Goal: Task Accomplishment & Management: Complete application form

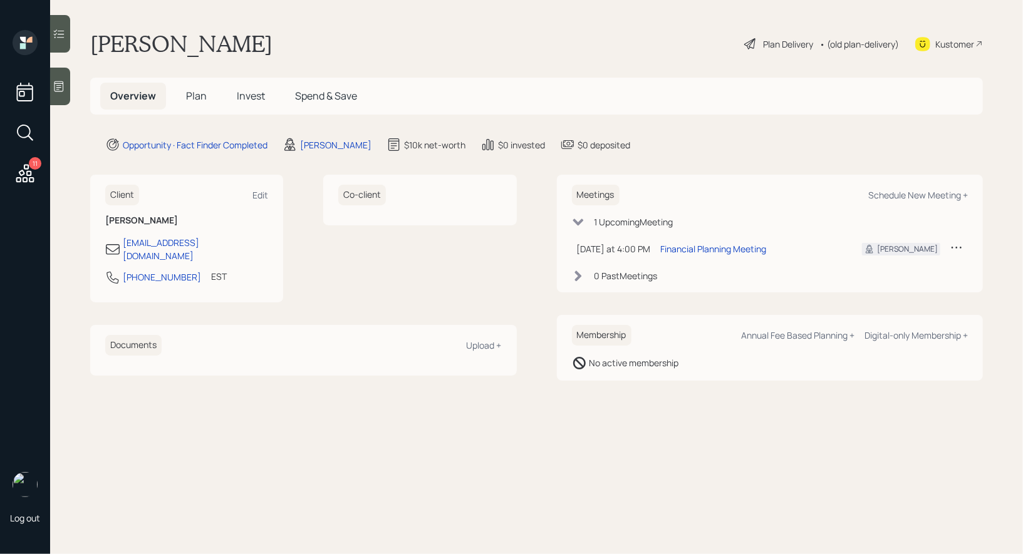
click at [202, 96] on span "Plan" at bounding box center [196, 96] width 21 height 14
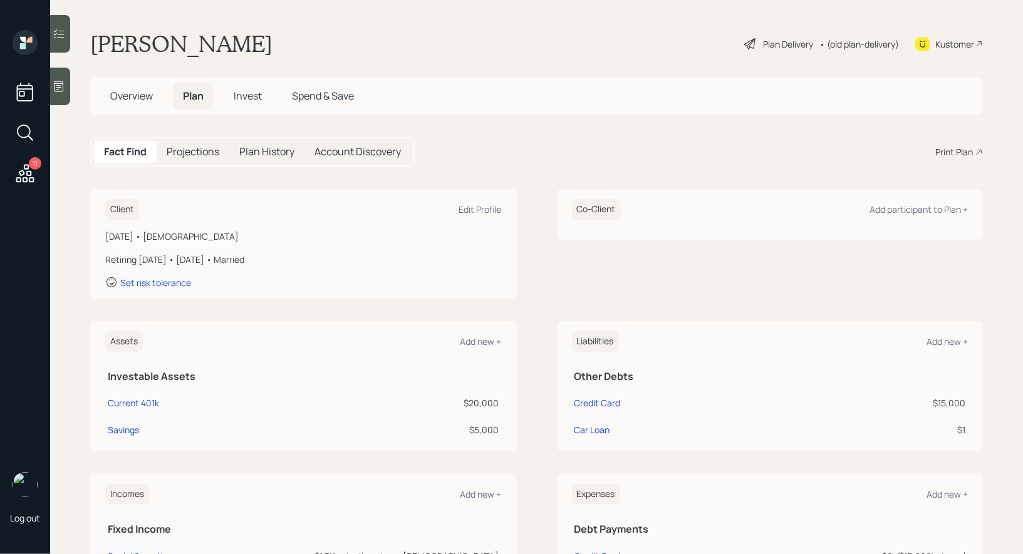
scroll to position [66, 0]
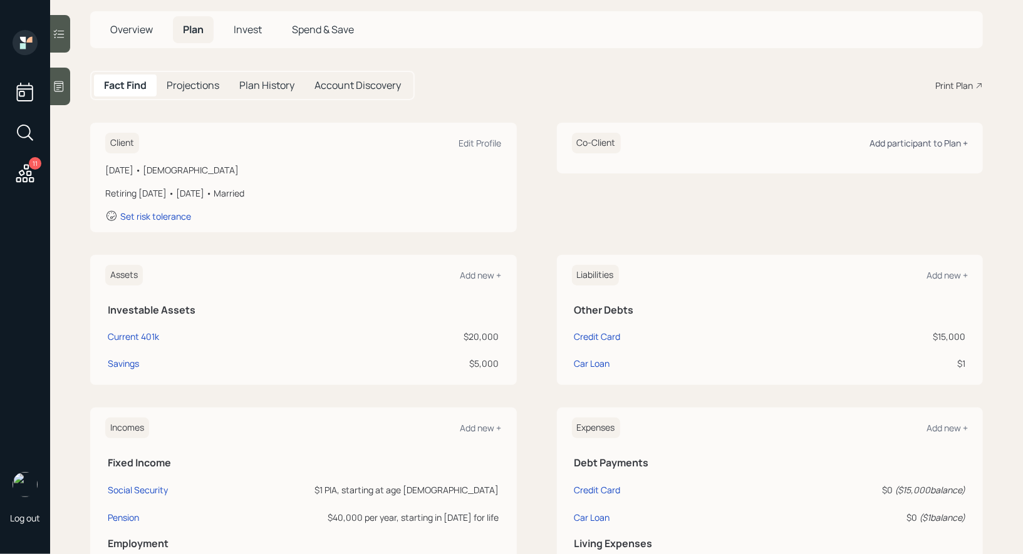
click at [902, 142] on div "Add participant to Plan +" at bounding box center [918, 143] width 98 height 12
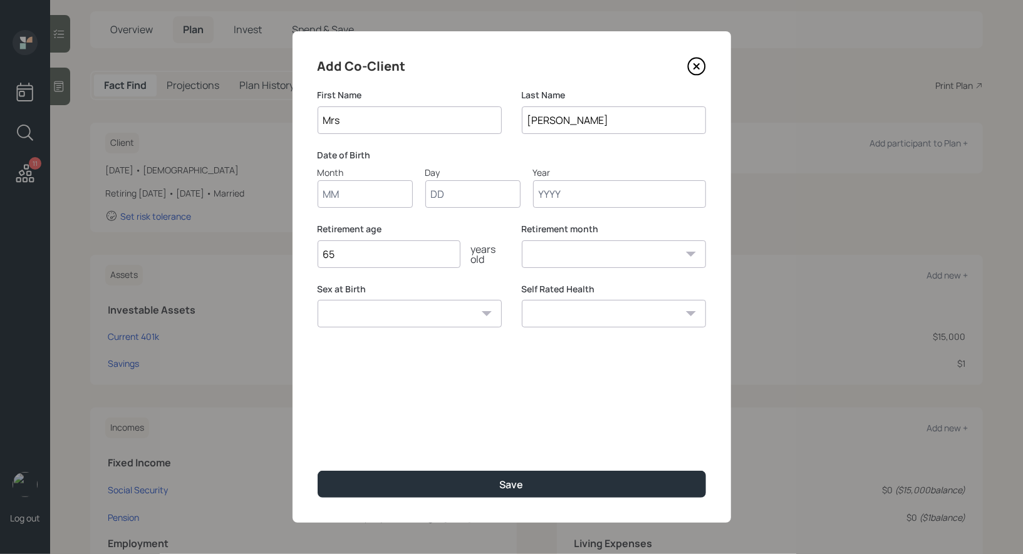
type input "Mrs"
click at [387, 200] on input "Month" at bounding box center [365, 194] width 95 height 28
type input "01"
type input "1960"
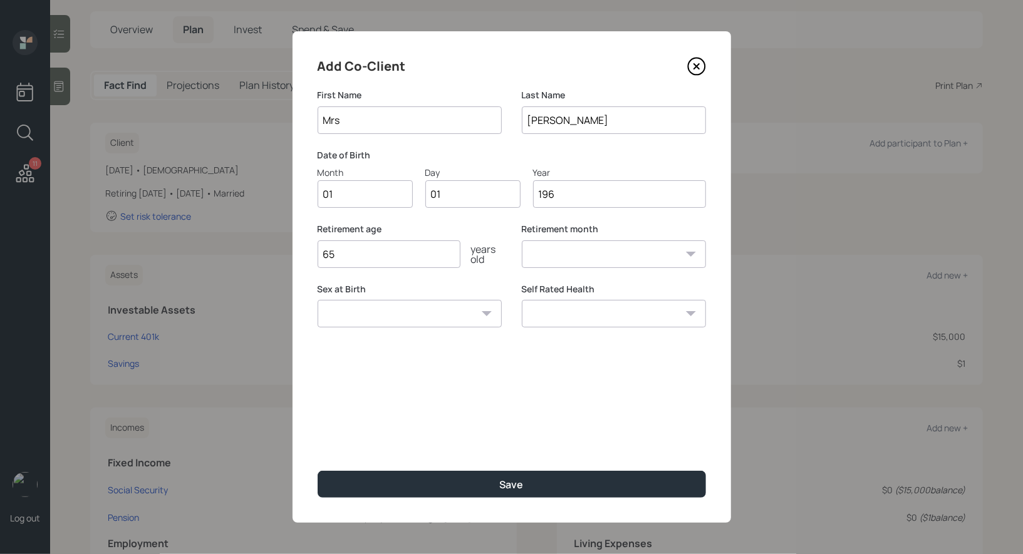
select select "1"
type input "1960"
click at [363, 253] on input "65" at bounding box center [389, 255] width 143 height 28
type input "6"
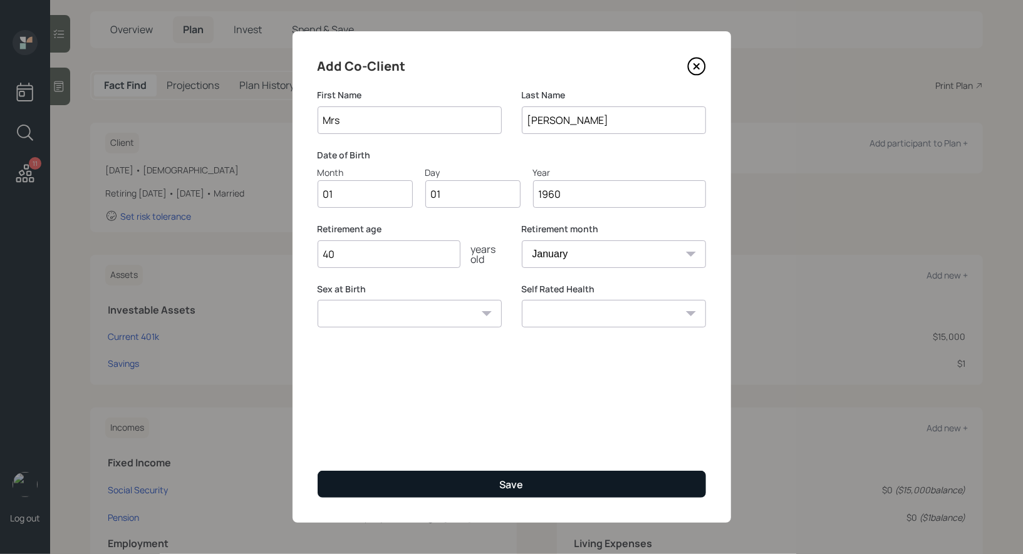
type input "40"
click at [401, 485] on button "Save" at bounding box center [512, 484] width 388 height 27
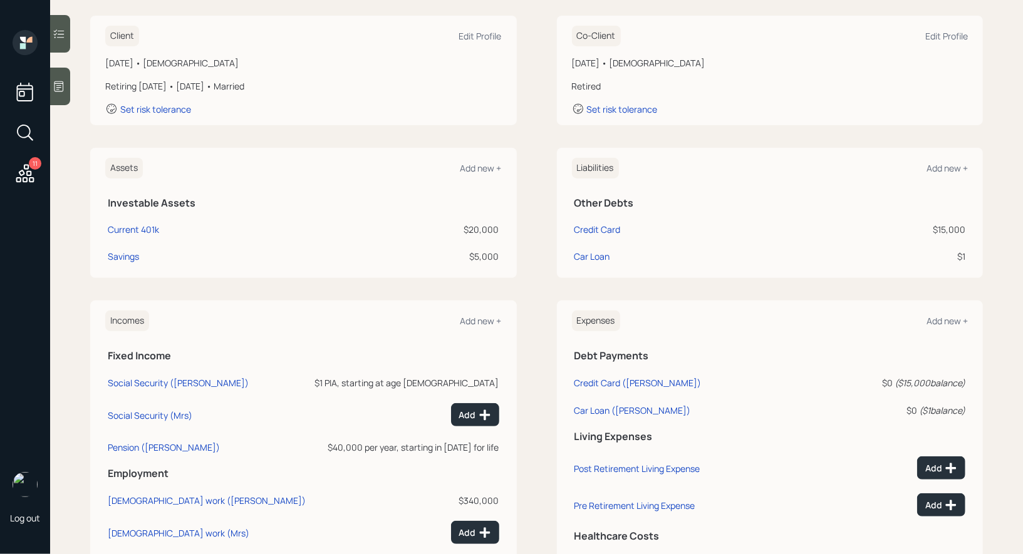
scroll to position [277, 0]
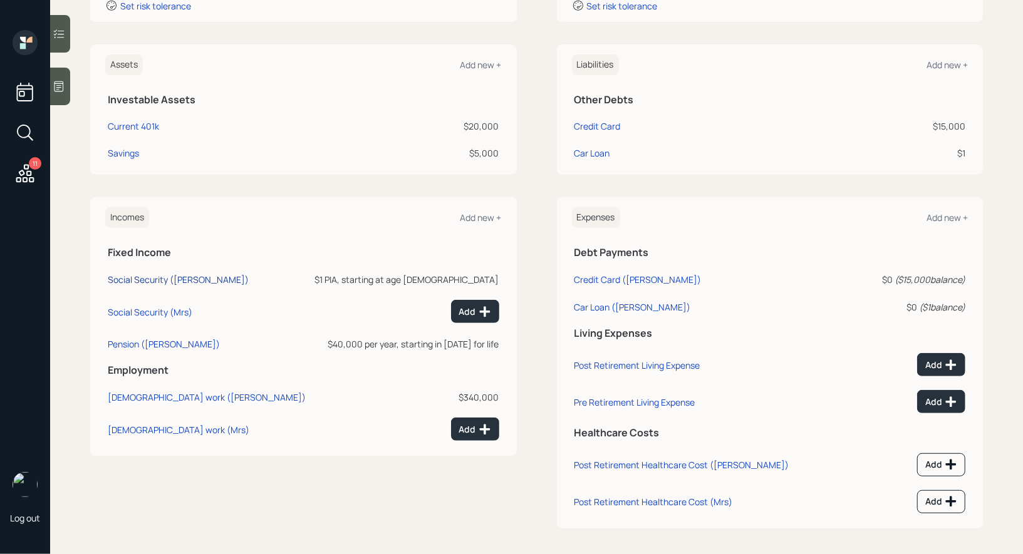
click at [130, 277] on div "Social Security ([PERSON_NAME])" at bounding box center [178, 280] width 141 height 12
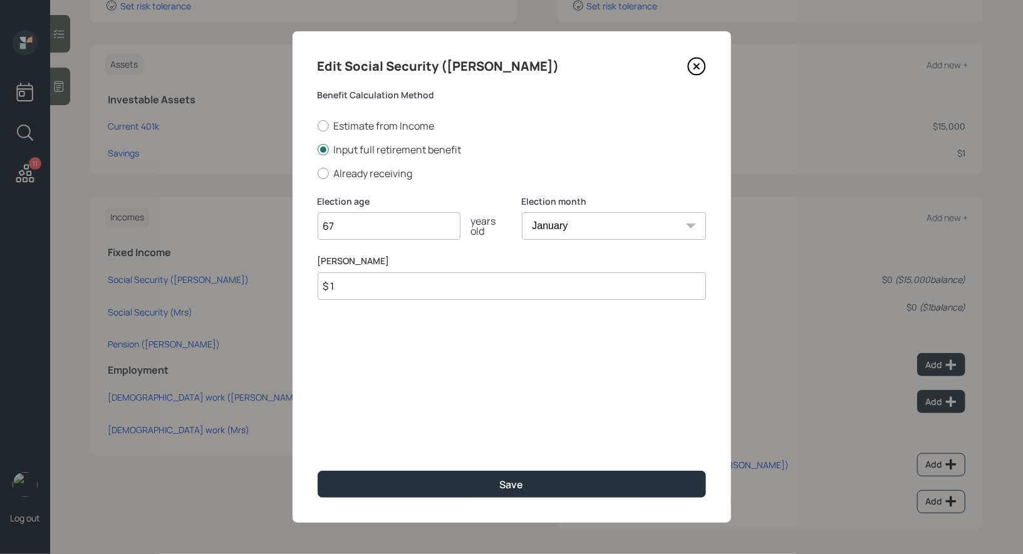
click at [378, 294] on input "$ 1" at bounding box center [512, 286] width 388 height 28
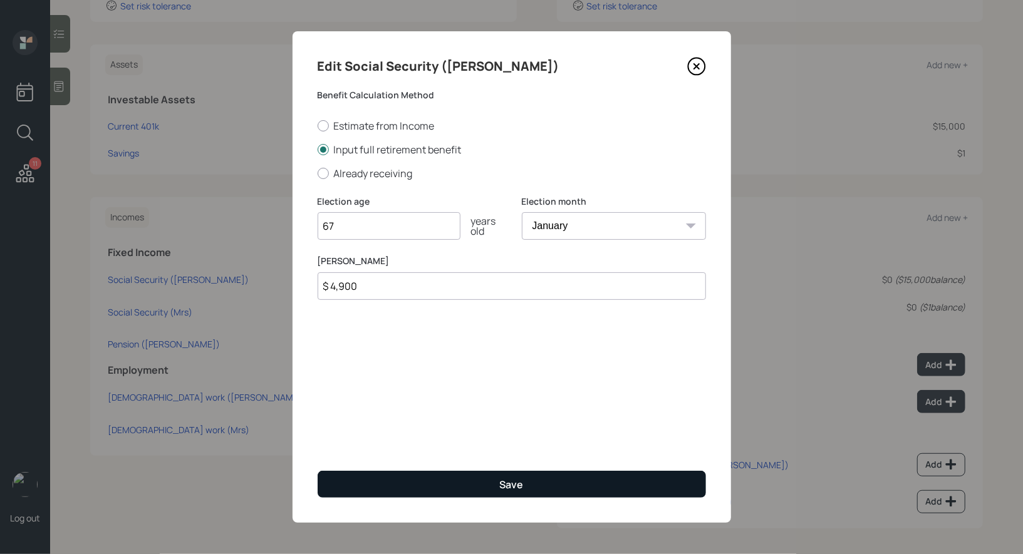
type input "$ 4,900"
click at [496, 490] on button "Save" at bounding box center [512, 484] width 388 height 27
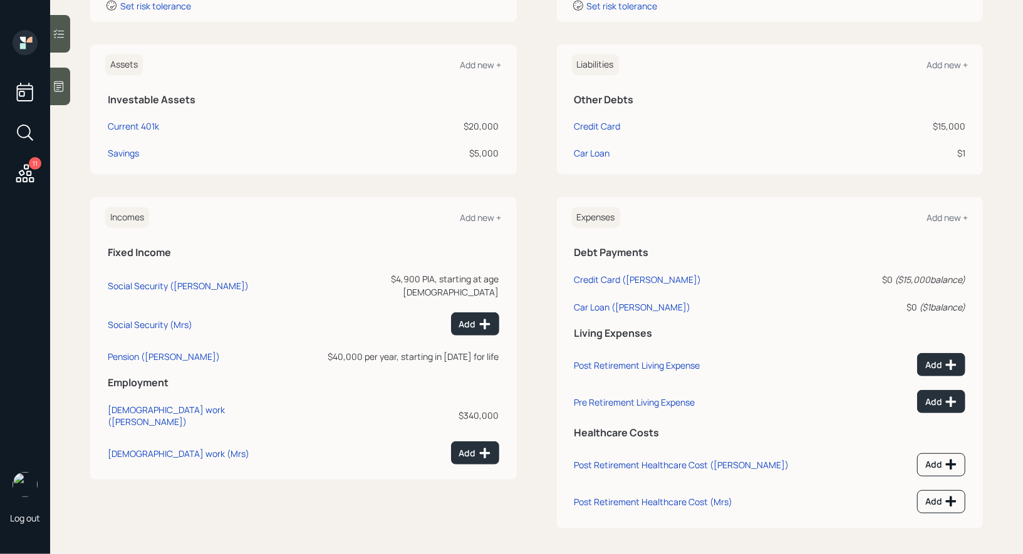
scroll to position [277, 0]
click at [925, 222] on div "Expenses Add new +" at bounding box center [770, 217] width 396 height 21
click at [471, 318] on div "Add" at bounding box center [475, 324] width 32 height 13
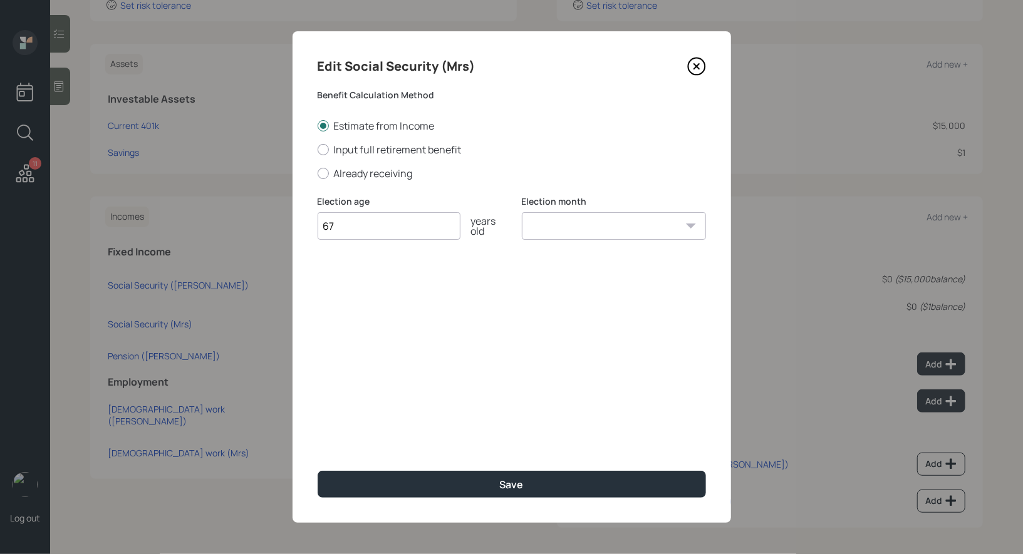
type input "67"
click at [564, 231] on select "January February March April May June July August September October November De…" at bounding box center [614, 226] width 184 height 28
select select "1"
click at [522, 212] on select "January February March April May June July August September October November De…" at bounding box center [614, 226] width 184 height 28
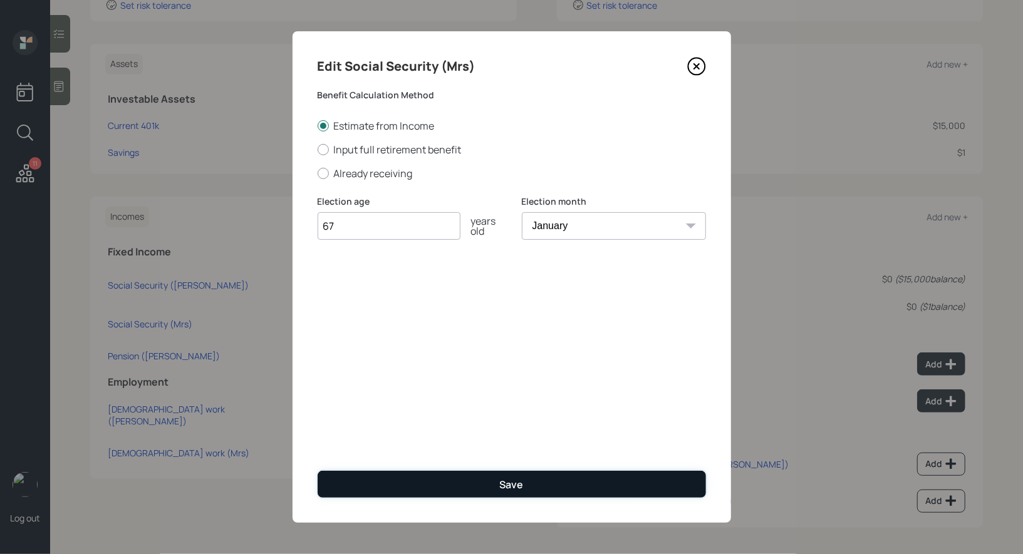
click at [437, 480] on button "Save" at bounding box center [512, 484] width 388 height 27
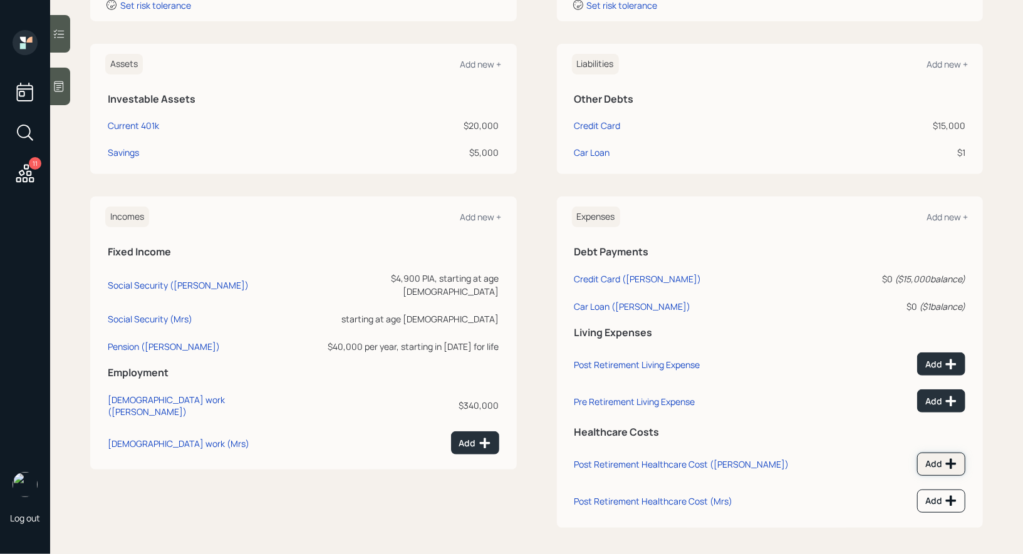
click at [935, 460] on div "Add" at bounding box center [941, 464] width 32 height 13
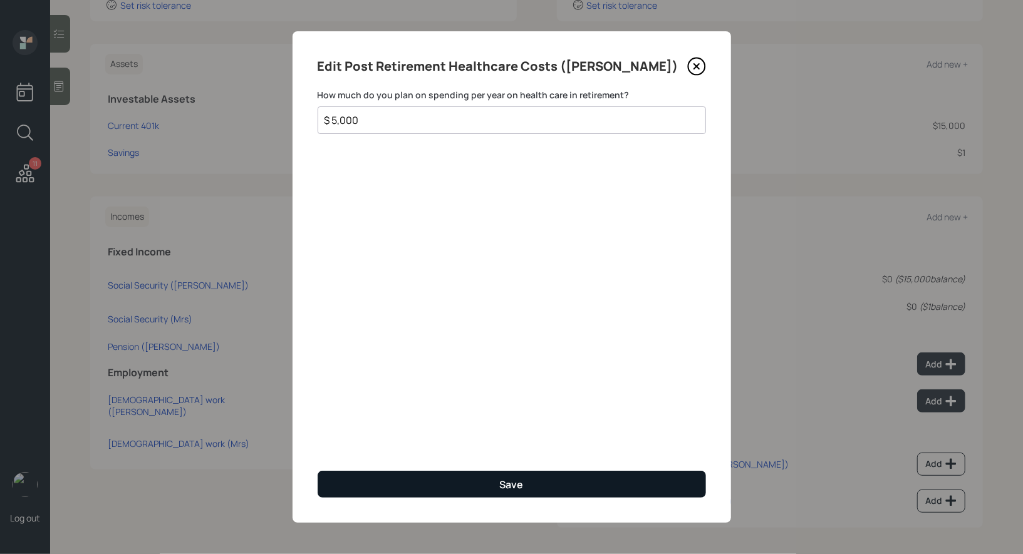
type input "$ 5,000"
click at [440, 477] on button "Save" at bounding box center [512, 484] width 388 height 27
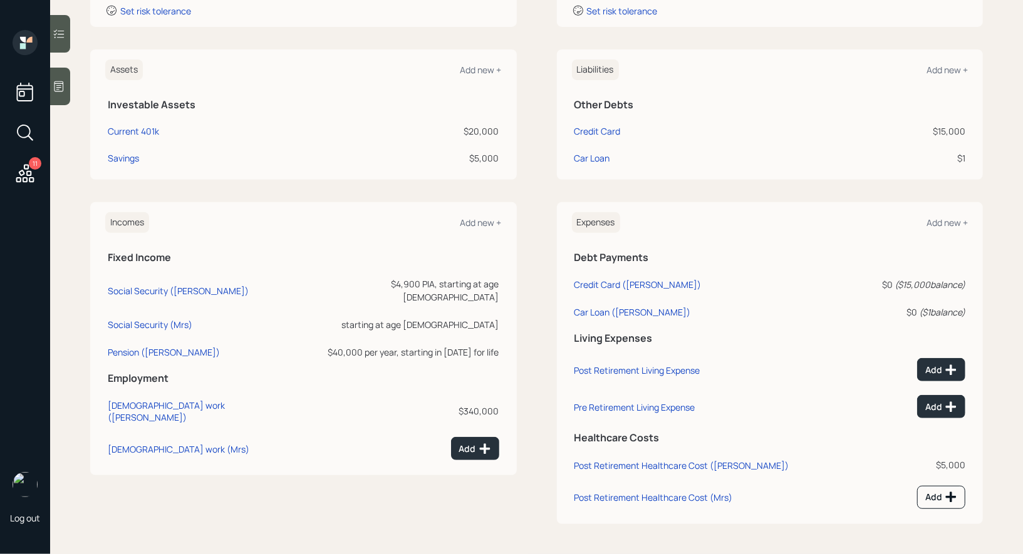
scroll to position [269, 0]
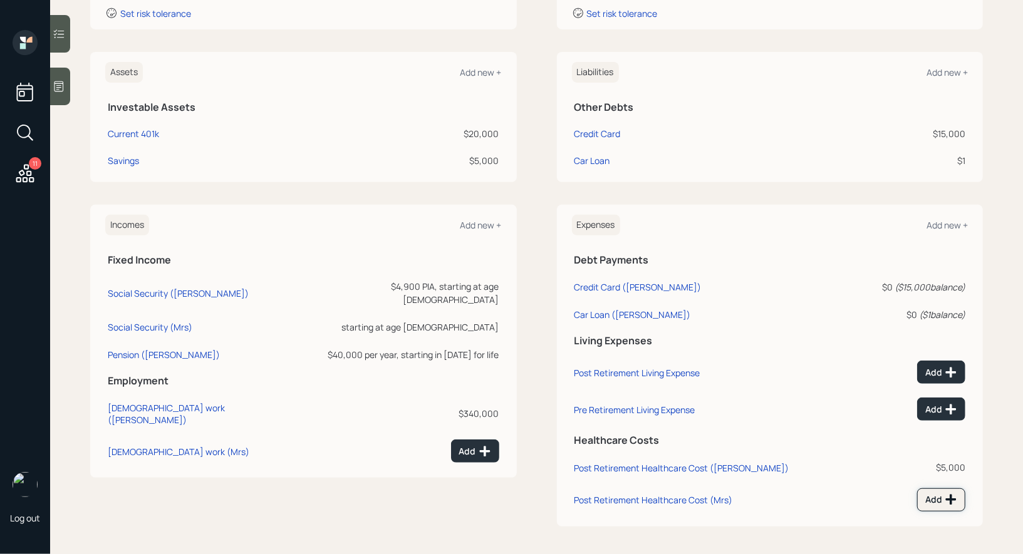
click at [941, 496] on div "Add" at bounding box center [941, 500] width 32 height 13
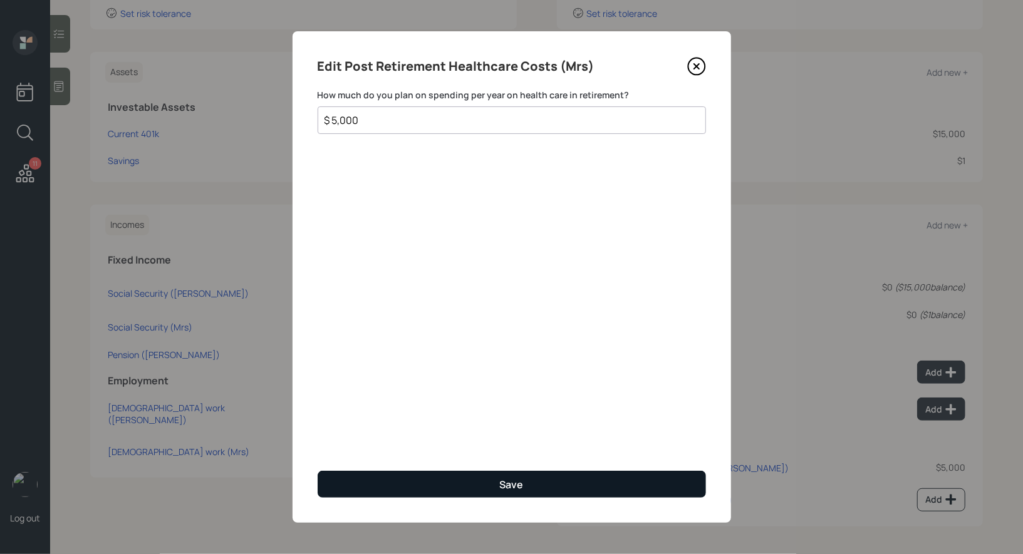
type input "$ 5,000"
click at [429, 481] on button "Save" at bounding box center [512, 484] width 388 height 27
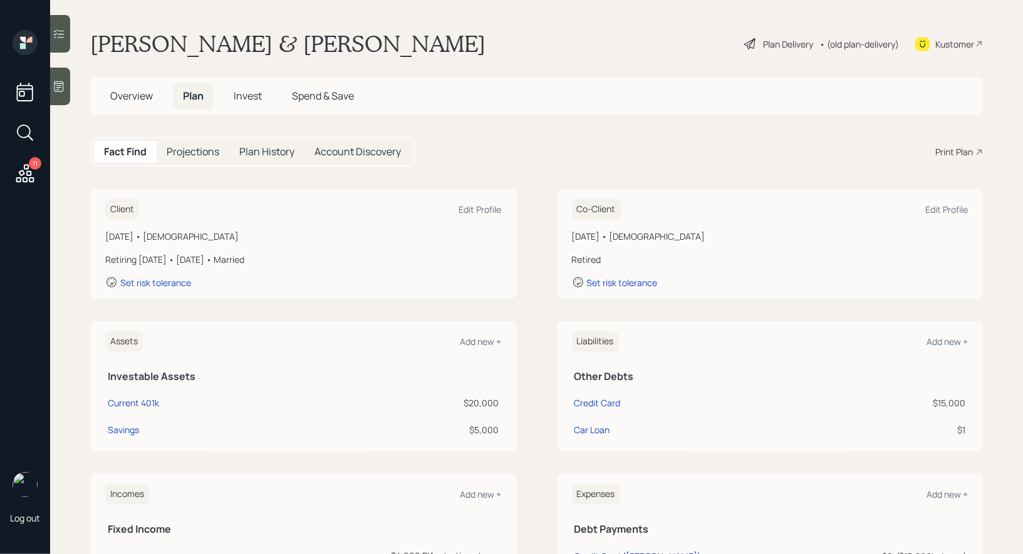
click at [23, 168] on icon at bounding box center [25, 173] width 23 height 23
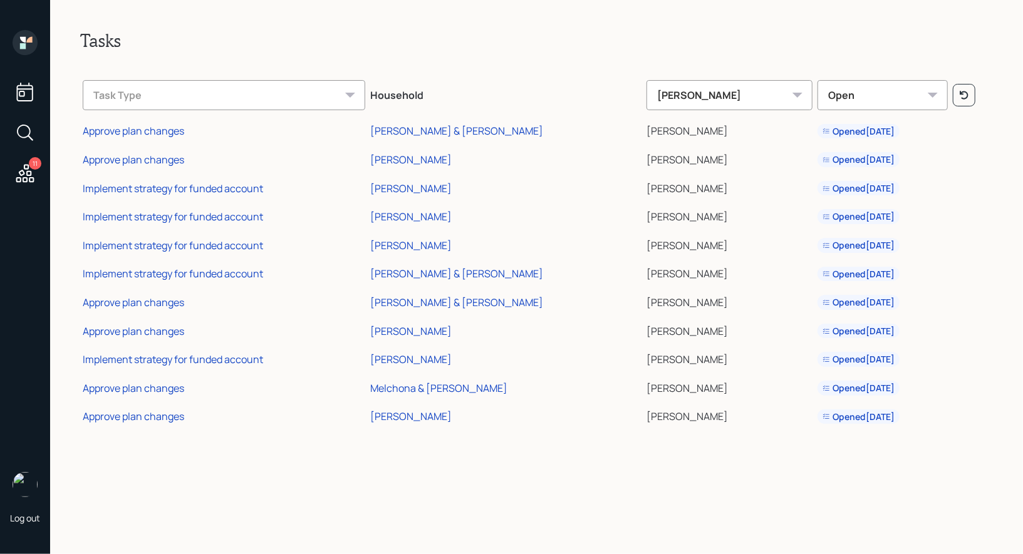
click at [26, 38] on icon at bounding box center [25, 42] width 25 height 25
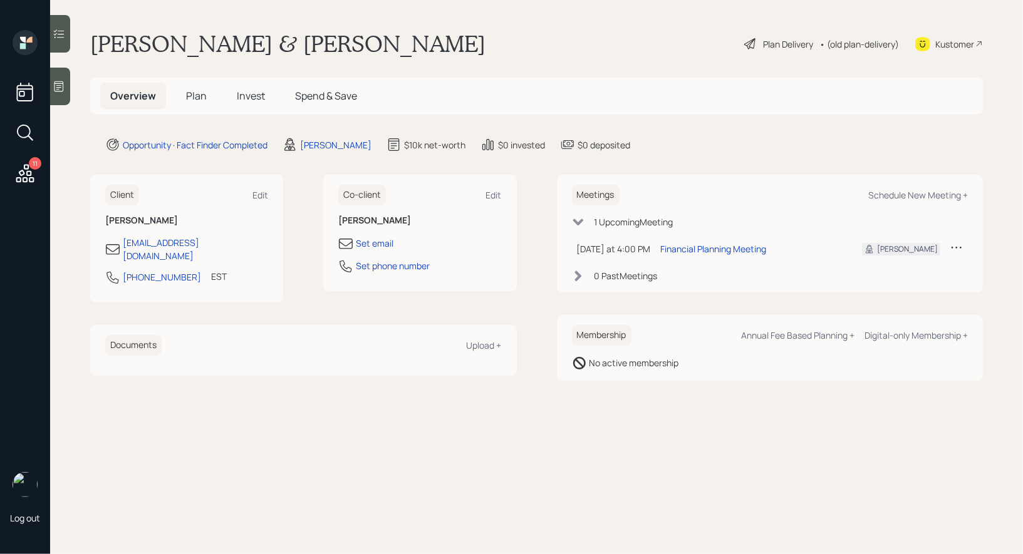
click at [749, 43] on icon at bounding box center [750, 43] width 15 height 15
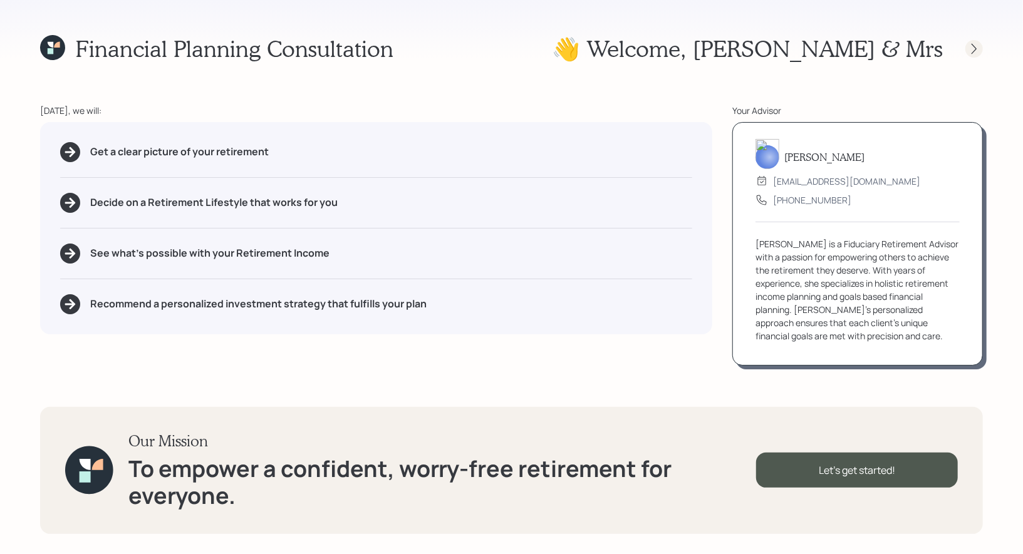
click at [968, 43] on icon at bounding box center [974, 49] width 13 height 13
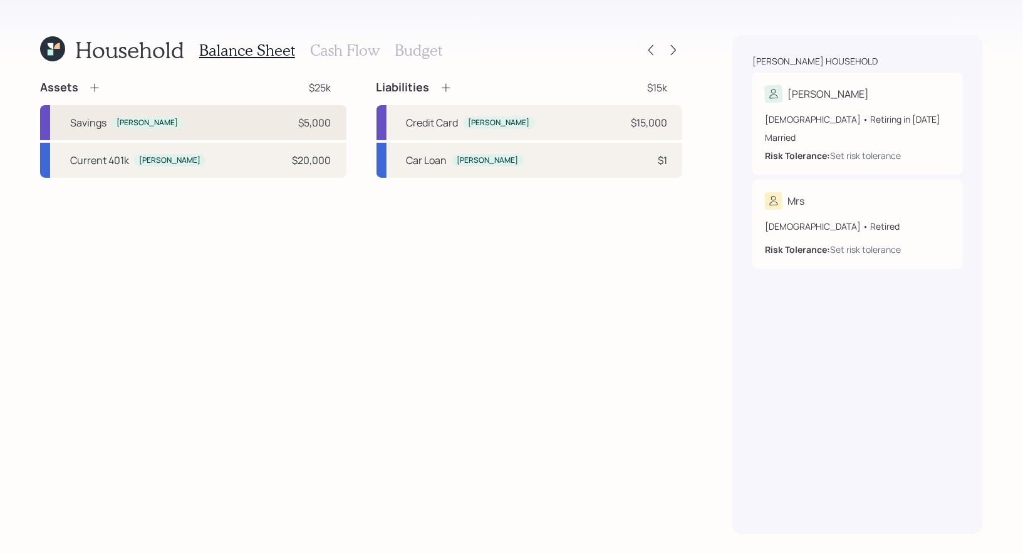
click at [195, 119] on div "Savings [PERSON_NAME] $5,000" at bounding box center [193, 122] width 306 height 35
select select "cash"
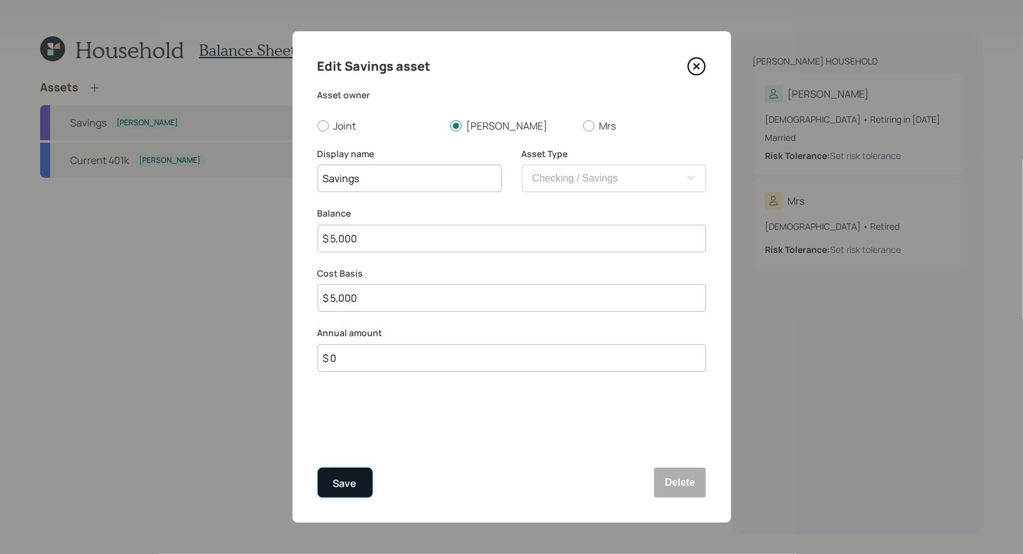
click at [347, 480] on div "Save" at bounding box center [345, 483] width 24 height 17
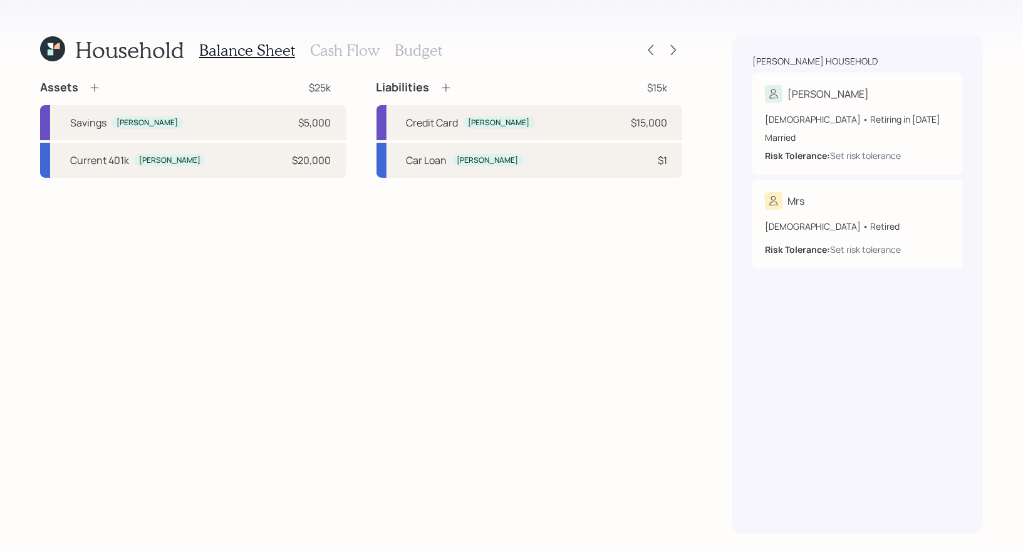
click at [332, 47] on h3 "Cash Flow" at bounding box center [345, 50] width 70 height 18
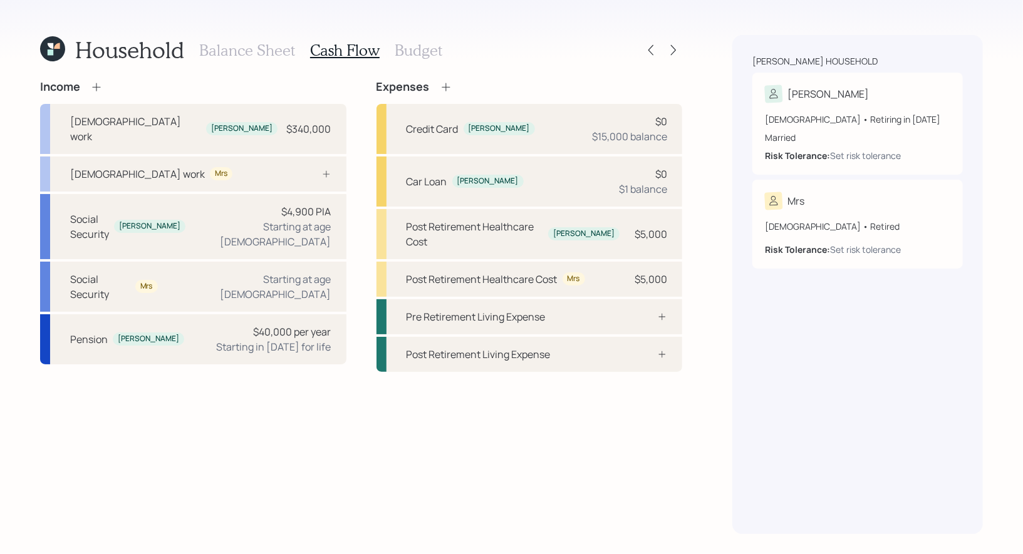
click at [414, 49] on h3 "Budget" at bounding box center [419, 50] width 48 height 18
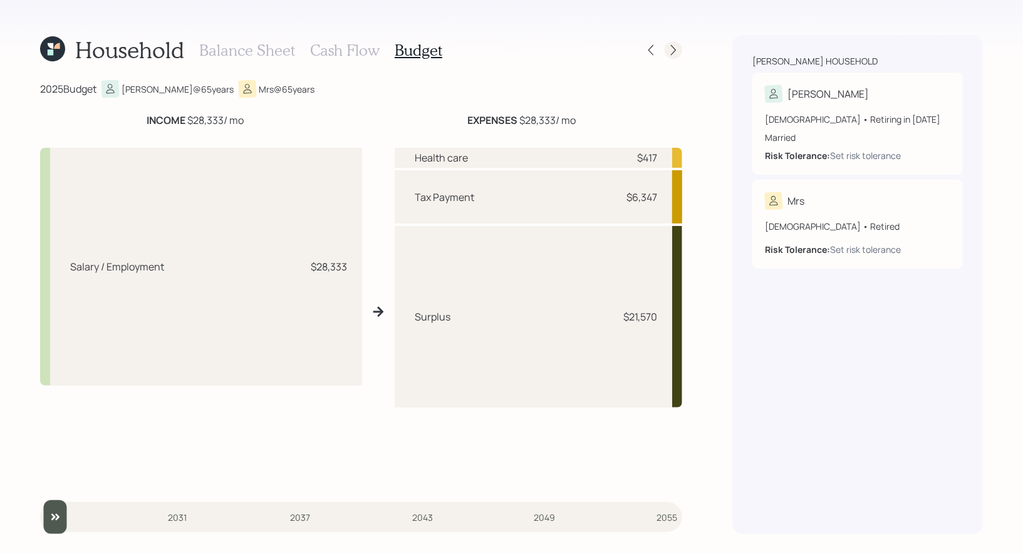
click at [673, 49] on icon at bounding box center [673, 50] width 13 height 13
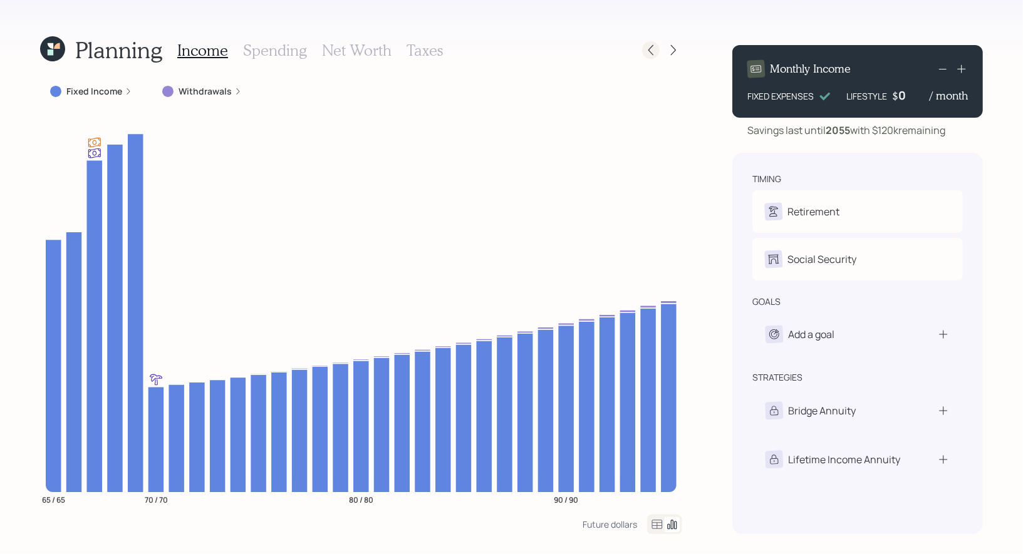
click at [650, 55] on icon at bounding box center [651, 50] width 13 height 13
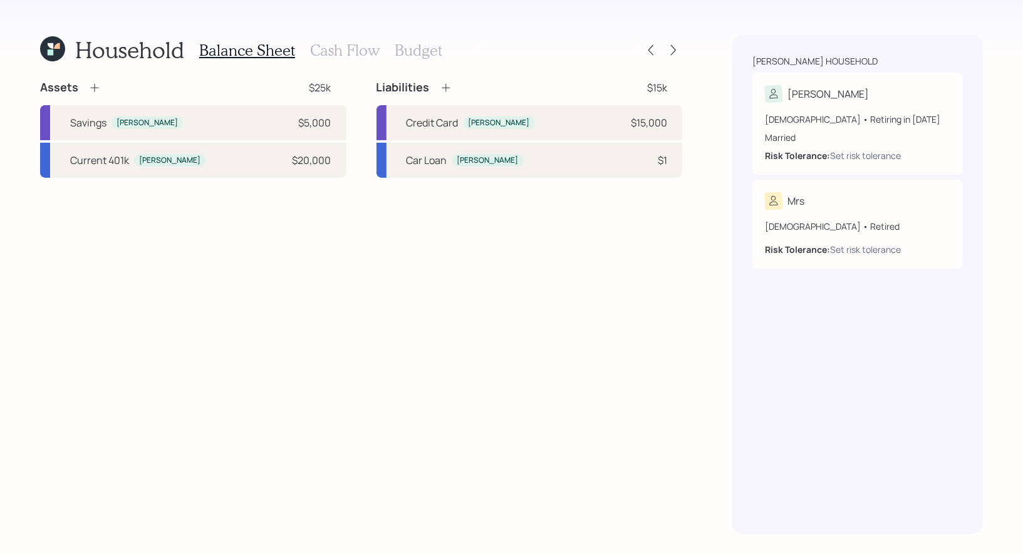
click at [323, 51] on h3 "Cash Flow" at bounding box center [345, 50] width 70 height 18
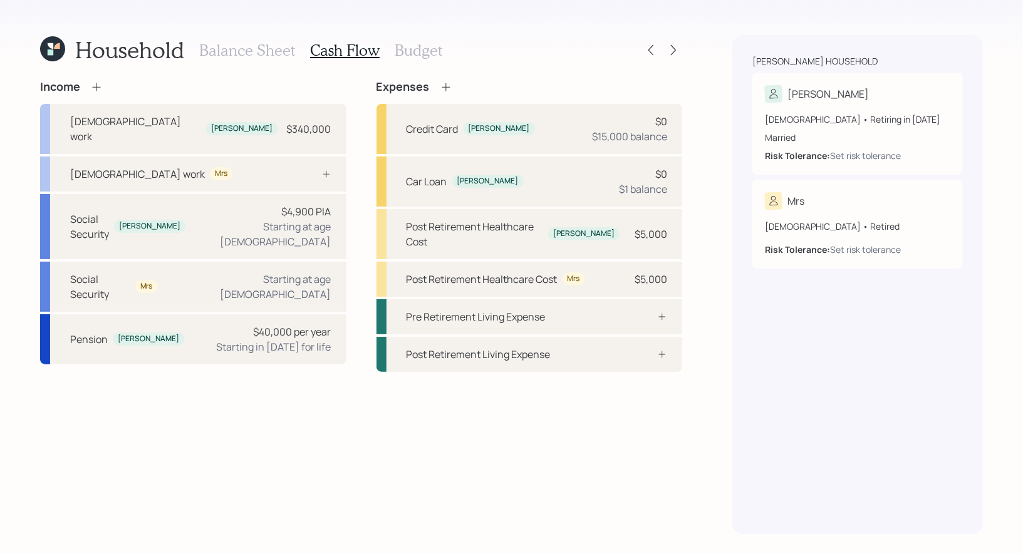
click at [445, 85] on icon at bounding box center [446, 87] width 13 height 13
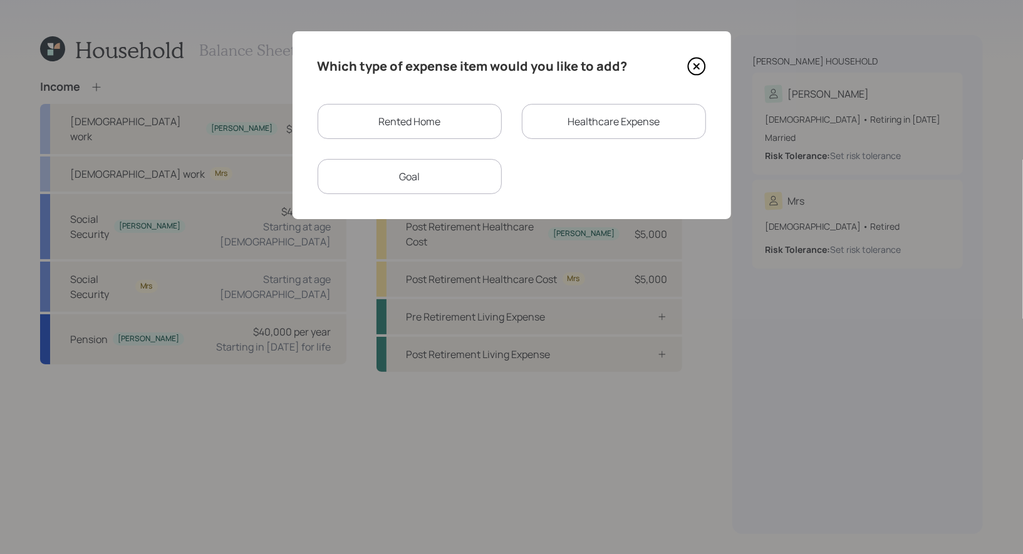
click at [428, 180] on div "Goal" at bounding box center [410, 176] width 184 height 35
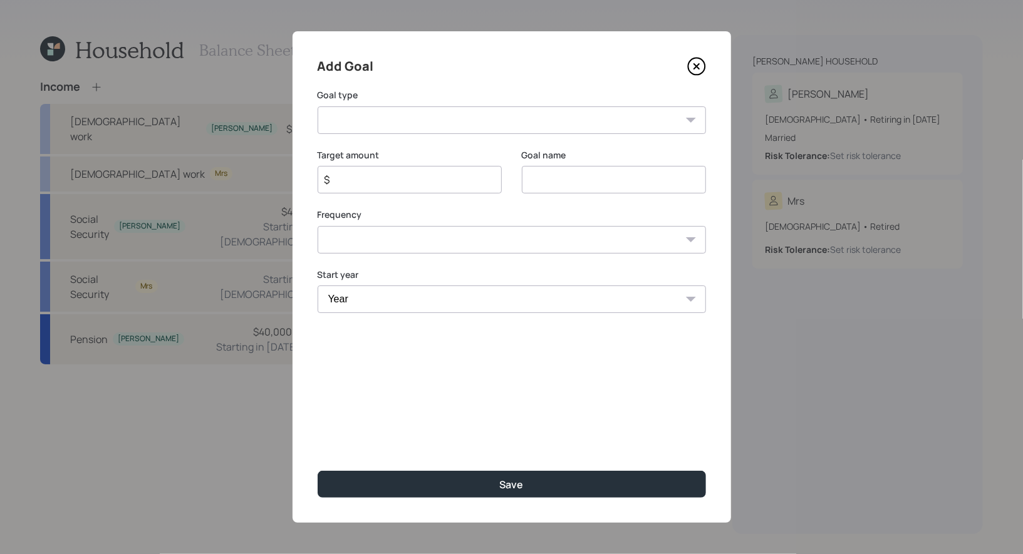
click at [469, 133] on select "Create an emergency fund Donate to charity Purchase a home Make a purchase Supp…" at bounding box center [512, 120] width 388 height 28
click at [347, 182] on div "$" at bounding box center [410, 180] width 184 height 28
click at [344, 262] on select "One time Every 1 year Every 2 years Every 3 years Every 4 years Every 5 years E…" at bounding box center [512, 256] width 388 height 28
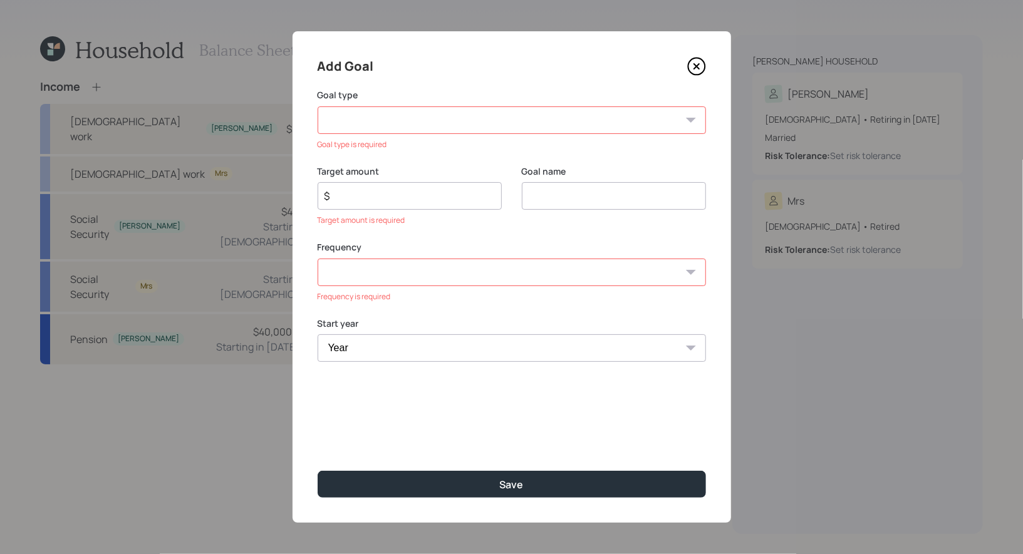
click at [696, 63] on icon at bounding box center [696, 66] width 19 height 19
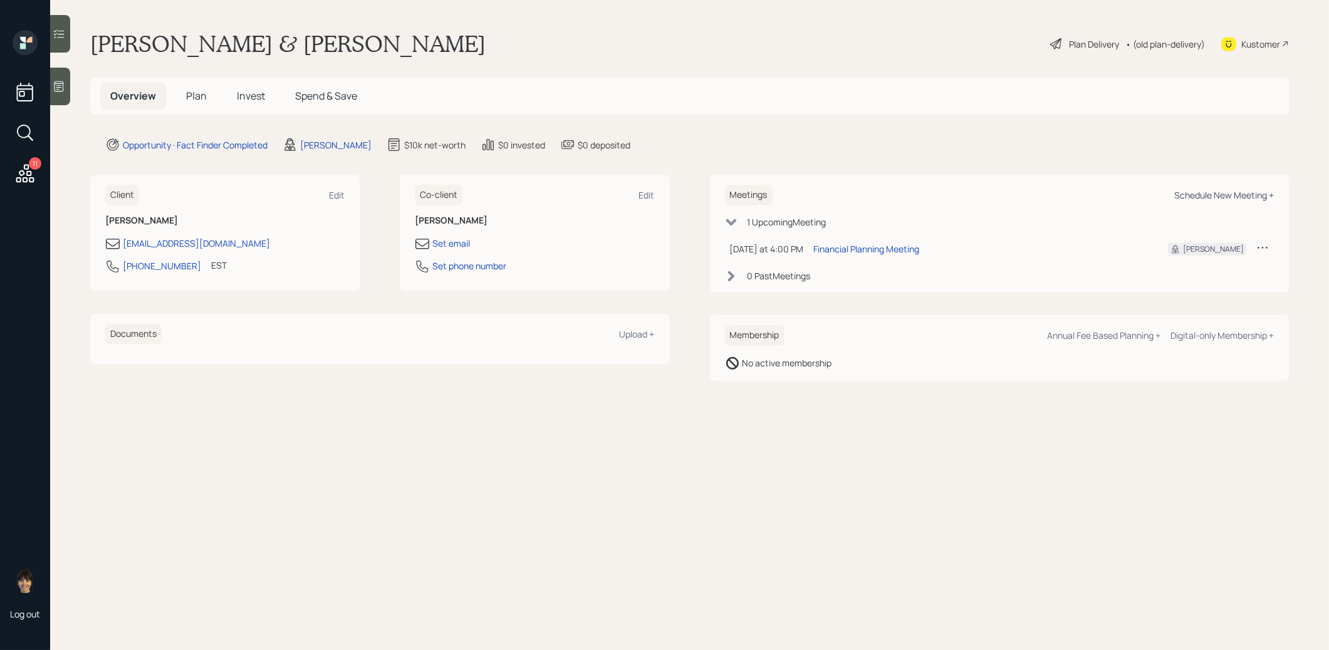
click at [1215, 196] on div "Schedule New Meeting +" at bounding box center [1224, 195] width 100 height 12
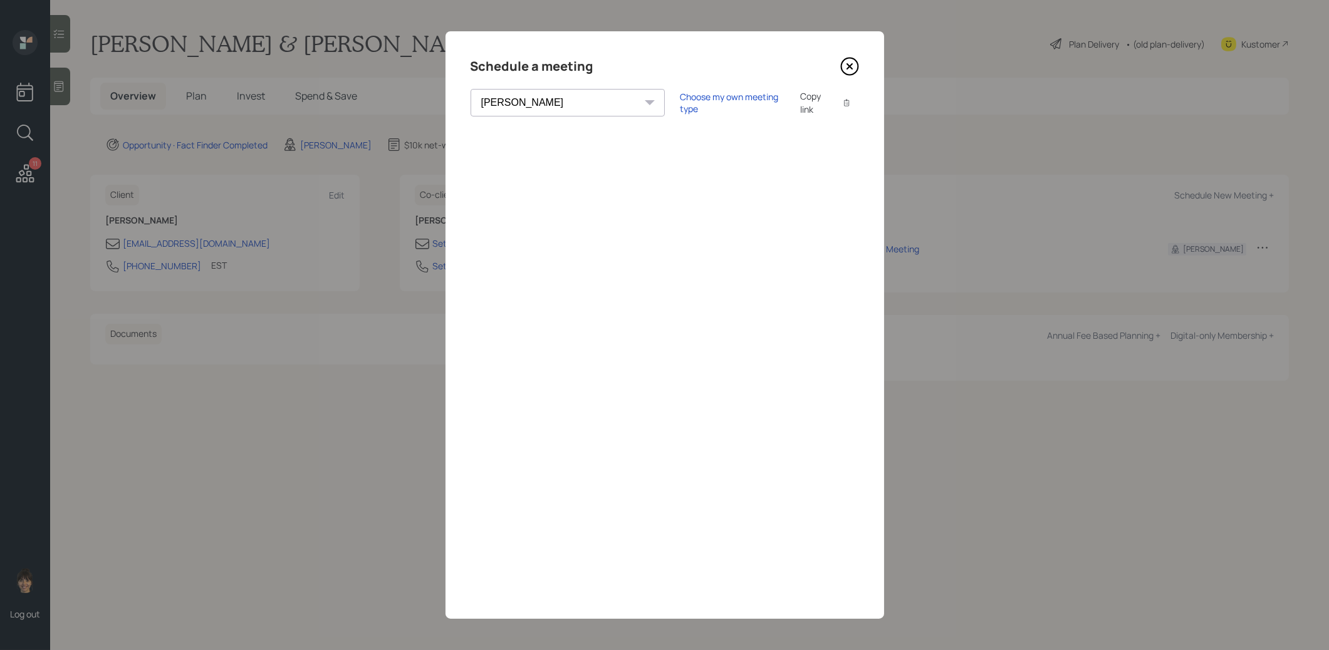
click at [539, 101] on select "Theresa Spinello Matthew Burke Aleksandra Szegda Eitan Bar-David Ian Yamey Trev…" at bounding box center [567, 103] width 194 height 28
click at [470, 89] on select "Theresa Spinello Matthew Burke Aleksandra Szegda Eitan Bar-David Ian Yamey Trev…" at bounding box center [567, 103] width 194 height 28
click at [544, 102] on select "Theresa Spinello Matthew Burke Aleksandra Szegda Eitan Bar-David Ian Yamey Trev…" at bounding box center [567, 103] width 194 height 28
select select "8b79112e-3cfb-44f9-89e7-15267fe946c1"
click at [470, 89] on select "Theresa Spinello Matthew Burke Aleksandra Szegda Eitan Bar-David Ian Yamey Trev…" at bounding box center [567, 103] width 194 height 28
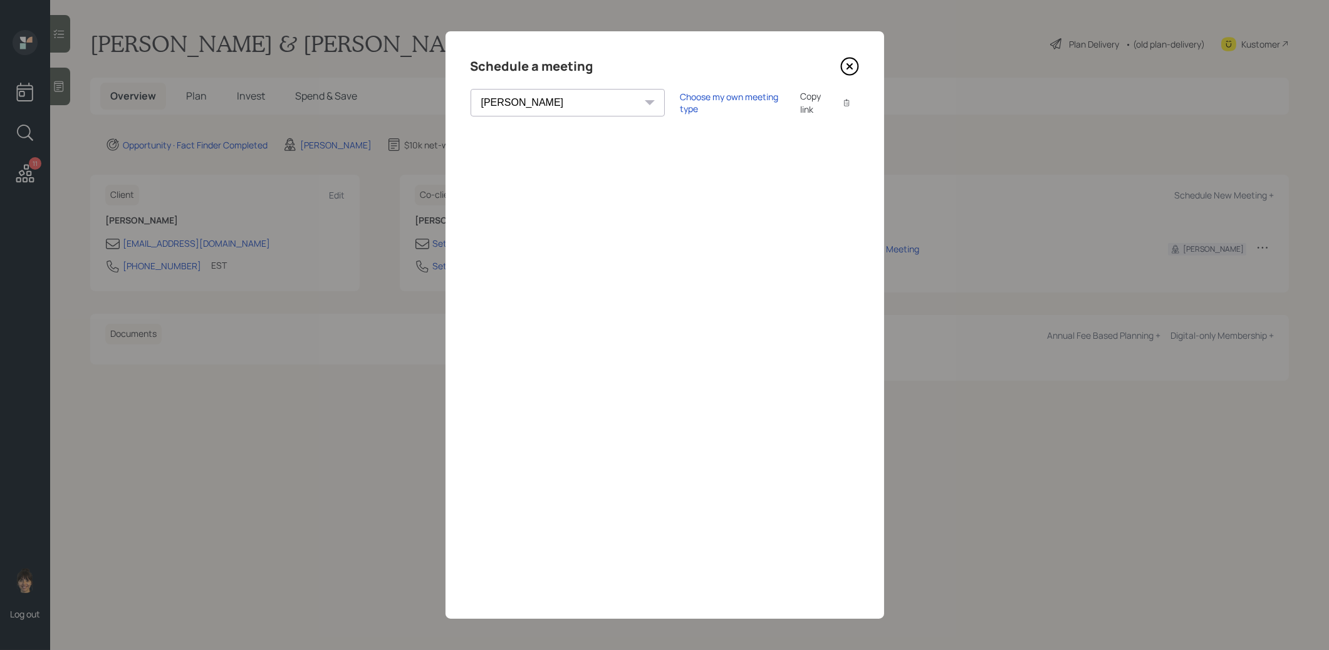
click at [849, 64] on icon at bounding box center [849, 66] width 19 height 19
